Goal: Information Seeking & Learning: Learn about a topic

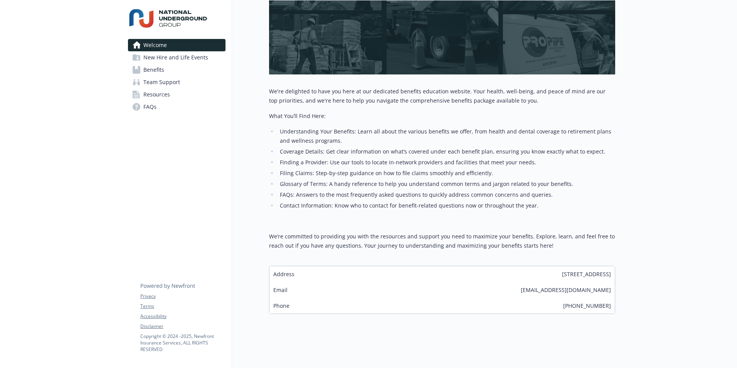
scroll to position [167, 0]
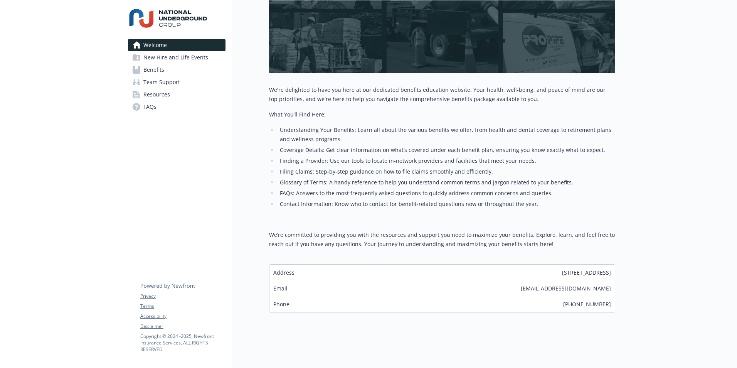
click at [160, 73] on span "Benefits" at bounding box center [153, 70] width 21 height 12
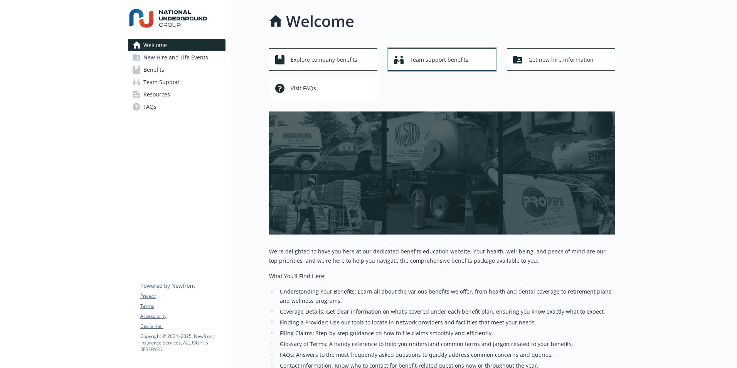
click at [417, 63] on span "Team support benefits" at bounding box center [439, 59] width 59 height 15
